Goal: Information Seeking & Learning: Learn about a topic

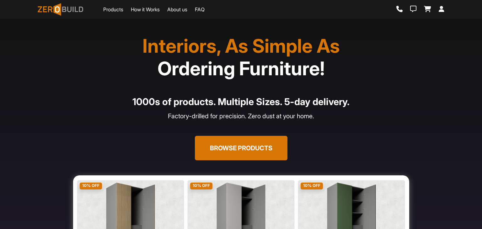
scroll to position [94, 0]
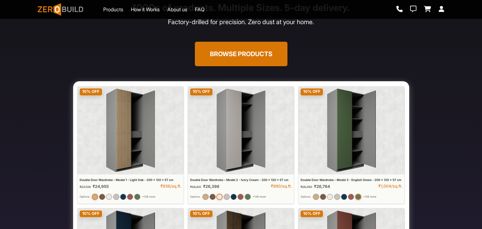
click at [386, 40] on div "Interiors, As Simple As Ordering Furniture! 1000s of products. Multiple Sizes. …" at bounding box center [241, 10] width 407 height 141
click at [398, 7] on icon at bounding box center [399, 9] width 6 height 6
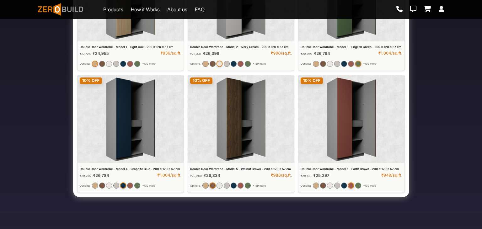
scroll to position [274, 0]
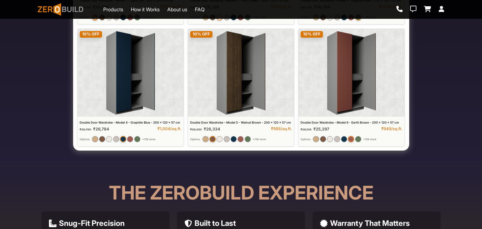
click at [133, 58] on img at bounding box center [241, 26] width 336 height 249
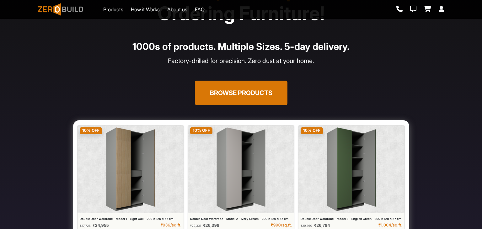
scroll to position [23, 0]
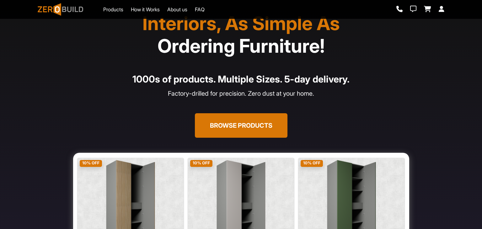
click at [239, 125] on button "Browse Products" at bounding box center [241, 125] width 93 height 24
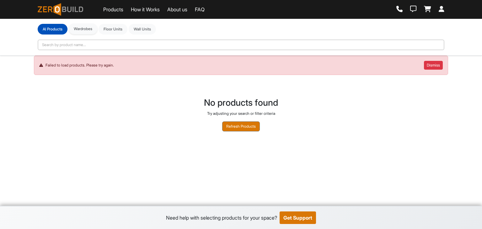
click at [85, 31] on button "Wardrobes" at bounding box center [83, 29] width 29 height 11
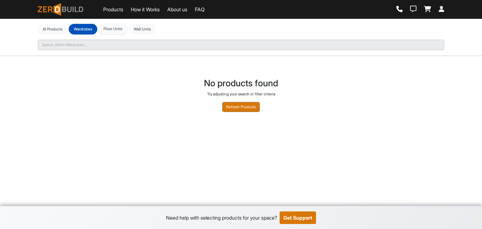
click at [111, 29] on button "Floor Units" at bounding box center [113, 29] width 29 height 11
click at [145, 29] on button "Wall Units" at bounding box center [142, 29] width 27 height 11
click at [115, 30] on button "Floor Units" at bounding box center [113, 29] width 29 height 11
click at [91, 29] on button "Wardrobes" at bounding box center [83, 29] width 29 height 11
click at [54, 29] on button "Al Products" at bounding box center [53, 29] width 30 height 11
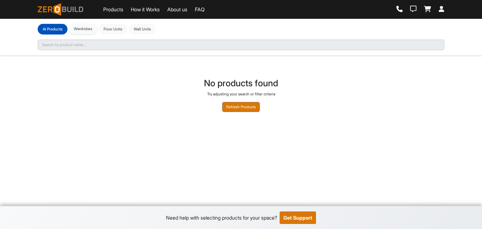
click at [93, 28] on button "Wardrobes" at bounding box center [83, 29] width 29 height 11
click at [115, 26] on button "Floor Units" at bounding box center [113, 29] width 29 height 11
click at [147, 28] on button "Wall Units" at bounding box center [142, 29] width 27 height 11
click at [179, 8] on link "About us" at bounding box center [177, 10] width 20 height 8
